Goal: Task Accomplishment & Management: Manage account settings

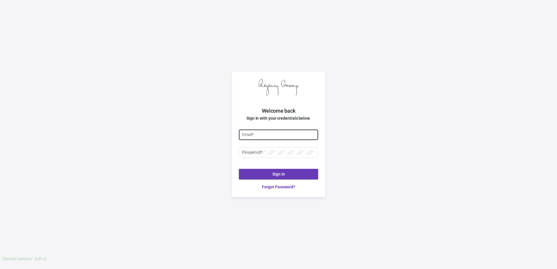
click at [273, 134] on input "Email *" at bounding box center [278, 134] width 73 height 5
type input "[PERSON_NAME][EMAIL_ADDRESS][DOMAIN_NAME]"
click at [408, 123] on div "Welcome back Sign in with your credentials below. [PERSON_NAME][EMAIL_ADDRESS][…" at bounding box center [278, 134] width 557 height 269
click at [341, 141] on div "Welcome back Sign in with your credentials below. [PERSON_NAME][EMAIL_ADDRESS][…" at bounding box center [278, 134] width 557 height 269
click at [267, 171] on button "Sign In" at bounding box center [278, 174] width 79 height 10
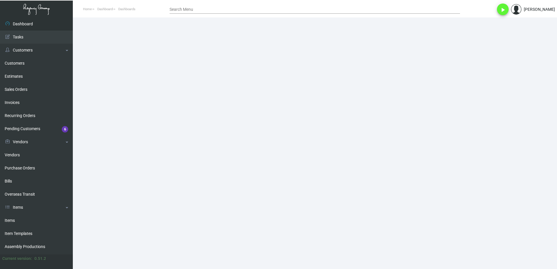
click at [241, 83] on main at bounding box center [315, 143] width 484 height 252
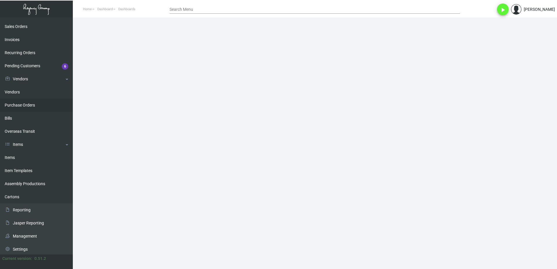
scroll to position [64, 0]
click at [37, 237] on link "Management" at bounding box center [36, 234] width 73 height 13
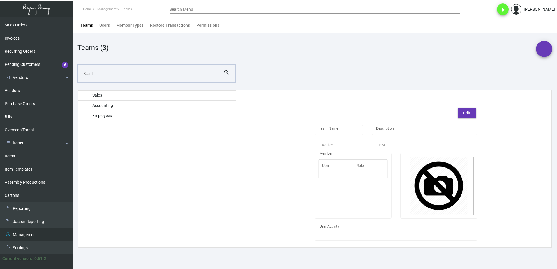
type input "Sales"
checkbox input "true"
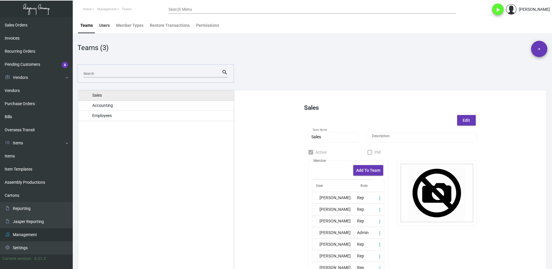
click at [106, 25] on div "Users" at bounding box center [104, 25] width 10 height 6
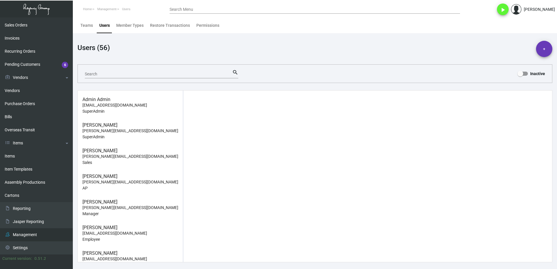
click at [133, 75] on input "Search" at bounding box center [158, 74] width 147 height 5
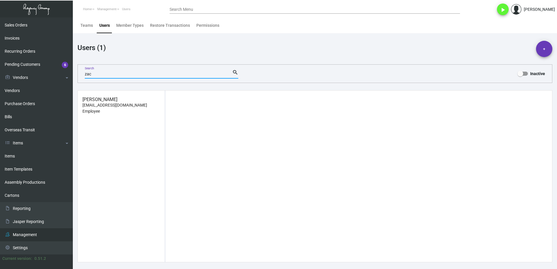
type input "zac"
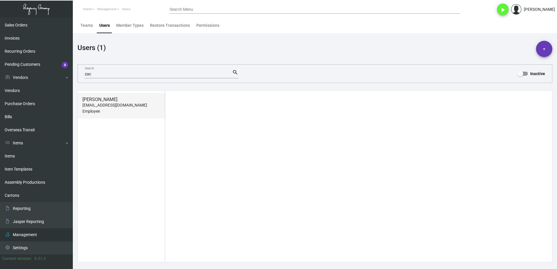
click at [111, 106] on p "[EMAIL_ADDRESS][DOMAIN_NAME]" at bounding box center [121, 105] width 78 height 6
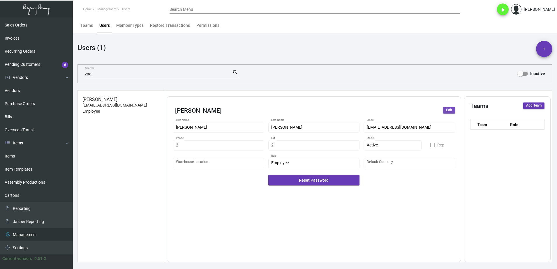
click at [450, 110] on span "Edit" at bounding box center [449, 110] width 6 height 5
click at [197, 124] on div "[PERSON_NAME] First Name *" at bounding box center [218, 126] width 85 height 11
click at [231, 128] on input "Zak" at bounding box center [218, 127] width 85 height 5
type input "Zak"
click at [373, 128] on input "[EMAIL_ADDRESS][DOMAIN_NAME]" at bounding box center [409, 127] width 85 height 5
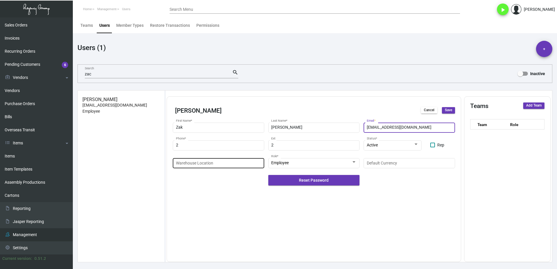
type input "[EMAIL_ADDRESS][DOMAIN_NAME]"
click at [201, 162] on input "Warehouse Location" at bounding box center [218, 163] width 85 height 5
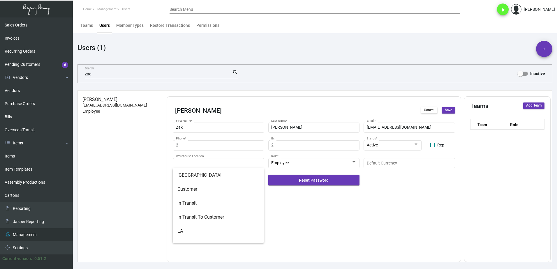
click at [288, 220] on div "[PERSON_NAME] Cancel Save [PERSON_NAME] First Name * [PERSON_NAME] Last Name * …" at bounding box center [314, 179] width 294 height 166
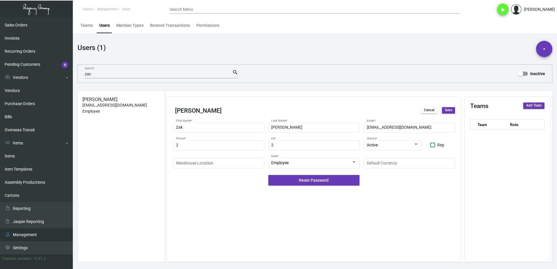
click at [448, 110] on span "Save" at bounding box center [448, 110] width 7 height 5
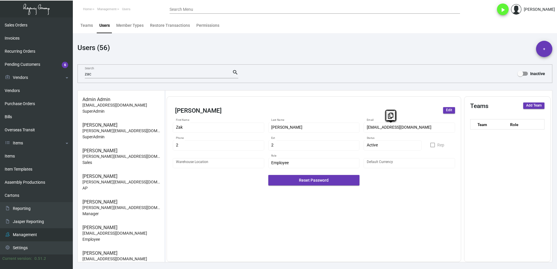
click at [360, 130] on div "[PERSON_NAME] First Name [PERSON_NAME] Last Name [PERSON_NAME][EMAIL_ADDRESS][D…" at bounding box center [314, 153] width 282 height 64
click at [390, 117] on icon at bounding box center [390, 116] width 5 height 6
drag, startPoint x: 391, startPoint y: 119, endPoint x: 415, endPoint y: 131, distance: 26.6
click at [391, 119] on button at bounding box center [391, 115] width 10 height 10
click at [359, 209] on div "[PERSON_NAME] Edit [PERSON_NAME] First Name [PERSON_NAME] Last Name [PERSON_NAM…" at bounding box center [314, 179] width 294 height 166
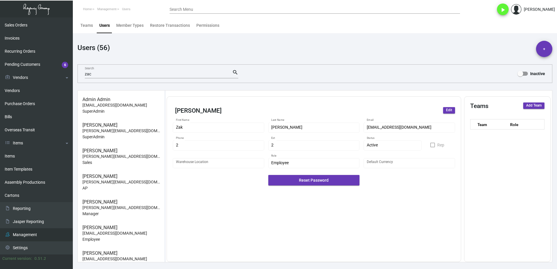
click at [350, 179] on button "Reset Password" at bounding box center [313, 180] width 91 height 10
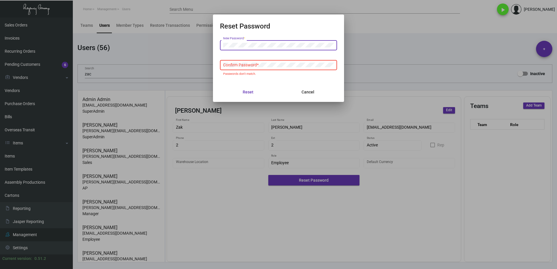
click at [223, 43] on div at bounding box center [223, 43] width 0 height 0
click at [290, 47] on div "New Password *" at bounding box center [278, 44] width 111 height 11
click at [292, 43] on div "New Password *" at bounding box center [278, 44] width 111 height 11
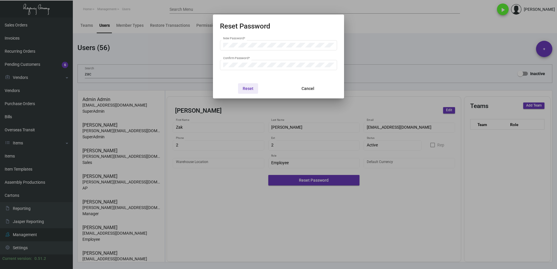
click at [251, 87] on span "Reset" at bounding box center [248, 88] width 11 height 5
